Goal: Find specific page/section: Find specific page/section

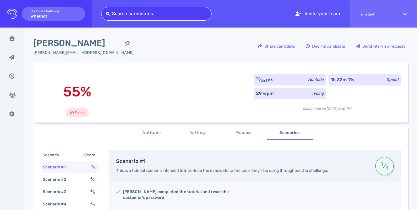
scroll to position [67, 0]
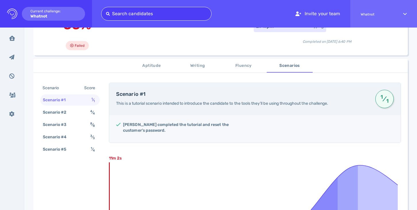
type input "[EMAIL_ADDRESS][DOMAIN_NAME]"
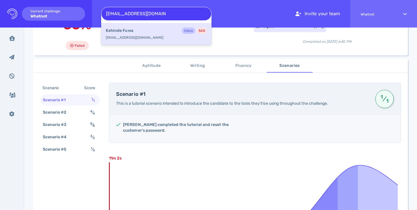
click at [151, 35] on div "Kehinde Fuwa Inbox 56 % kehindefuwa@hotmail.com" at bounding box center [156, 34] width 110 height 22
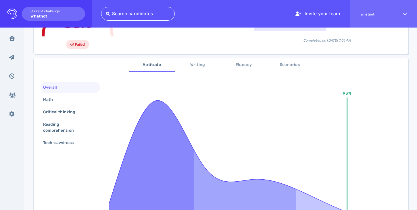
scroll to position [83, 0]
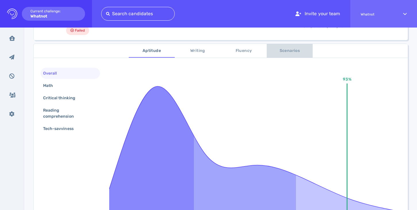
click at [285, 51] on span "Scenarios" at bounding box center [289, 50] width 39 height 7
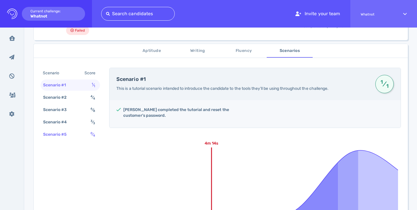
click at [63, 134] on div "Scenario #5" at bounding box center [58, 134] width 32 height 8
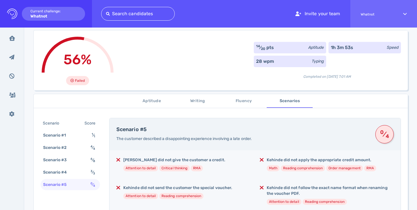
scroll to position [0, 0]
